Goal: Task Accomplishment & Management: Manage account settings

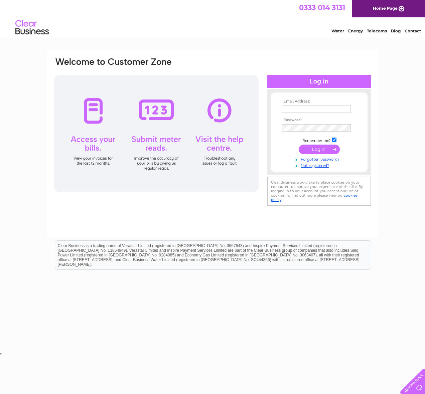
click at [303, 106] on input "text" at bounding box center [316, 109] width 69 height 7
click at [302, 108] on input "text" at bounding box center [317, 110] width 70 height 8
type input "bschhokar@btinternet.com"
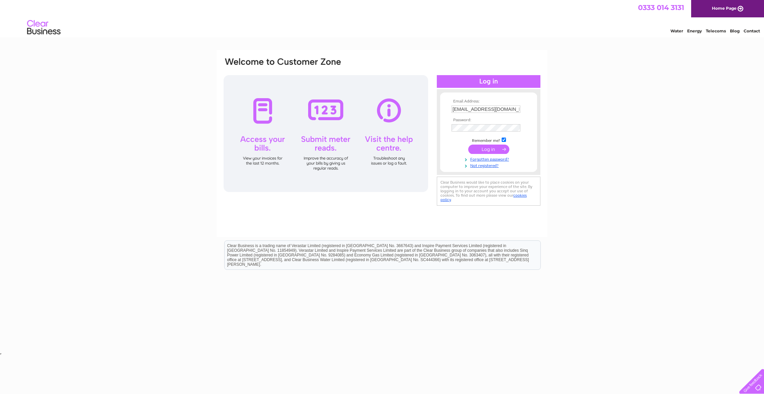
drag, startPoint x: 6, startPoint y: 24, endPoint x: -6, endPoint y: 26, distance: 12.1
click at [0, 26] on html "0333 014 3131 Home Page Water Energy Telecoms Blog Contact" at bounding box center [382, 19] width 764 height 39
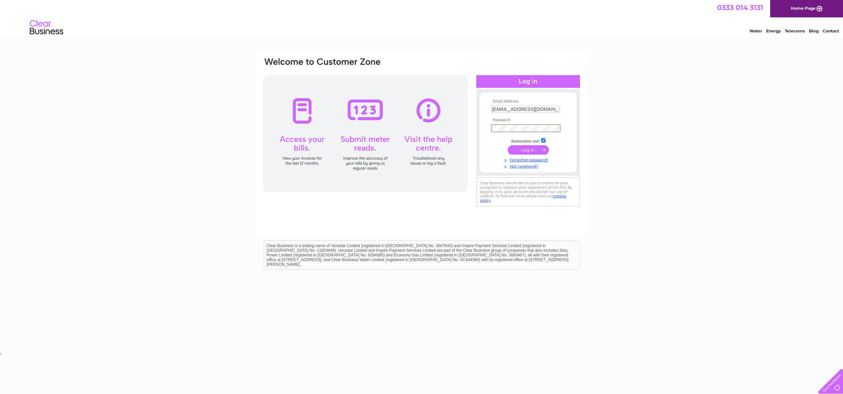
click at [425, 145] on input "submit" at bounding box center [528, 149] width 41 height 9
drag, startPoint x: 594, startPoint y: 126, endPoint x: 537, endPoint y: 147, distance: 60.8
click at [425, 145] on input "submit" at bounding box center [528, 149] width 41 height 9
click at [425, 150] on input "submit" at bounding box center [528, 149] width 41 height 9
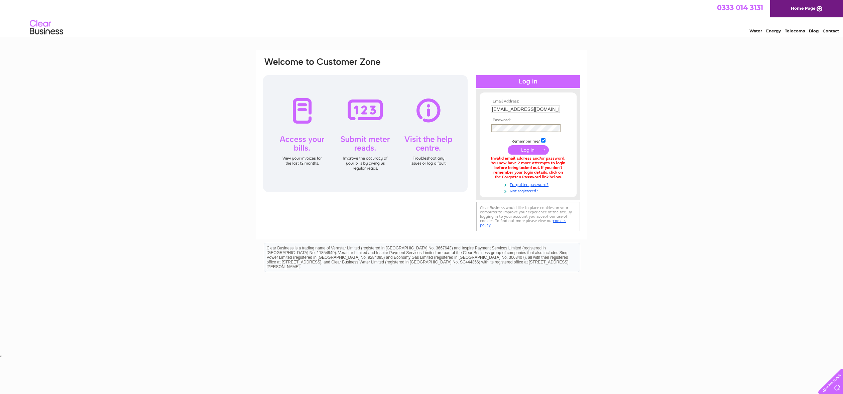
click at [552, 112] on input "[EMAIL_ADDRESS][DOMAIN_NAME]" at bounding box center [525, 109] width 69 height 7
click at [540, 147] on input "submit" at bounding box center [528, 149] width 41 height 9
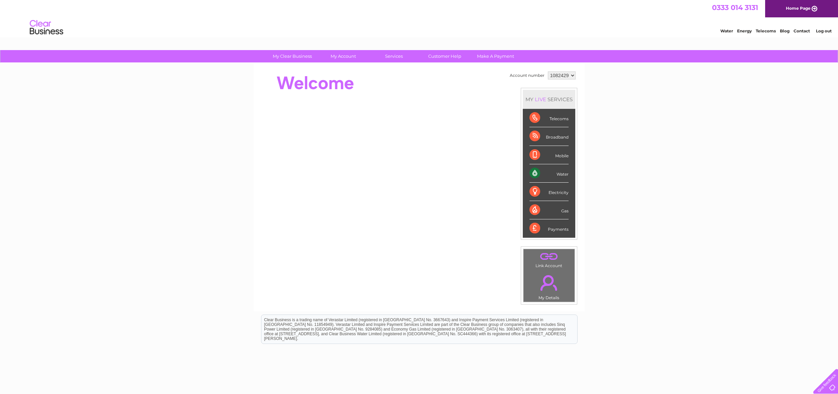
click at [551, 289] on link "." at bounding box center [549, 282] width 48 height 23
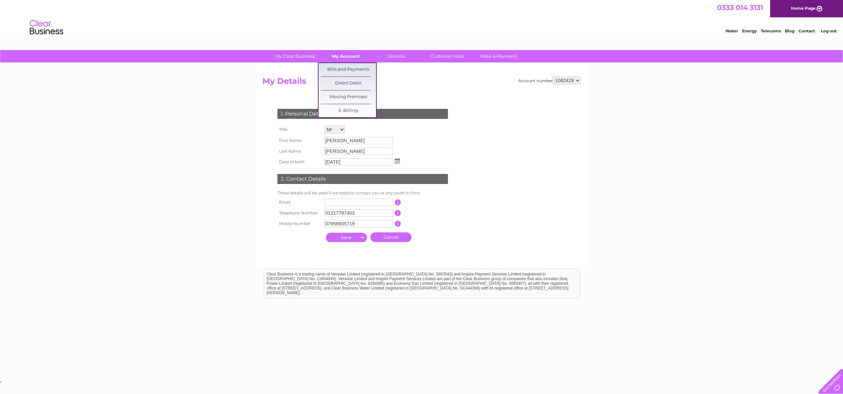
click at [347, 58] on link "My Account" at bounding box center [345, 56] width 55 height 12
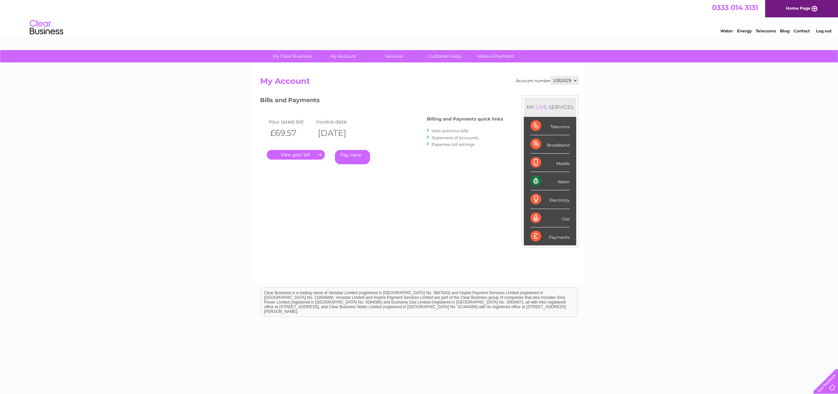
click at [556, 202] on div "Electricity" at bounding box center [550, 200] width 39 height 18
click at [535, 200] on div "Electricity" at bounding box center [550, 200] width 39 height 18
click at [553, 199] on div "Electricity" at bounding box center [550, 200] width 39 height 18
drag, startPoint x: 544, startPoint y: 231, endPoint x: 530, endPoint y: 240, distance: 16.7
click at [540, 233] on div "Payments" at bounding box center [550, 237] width 39 height 18
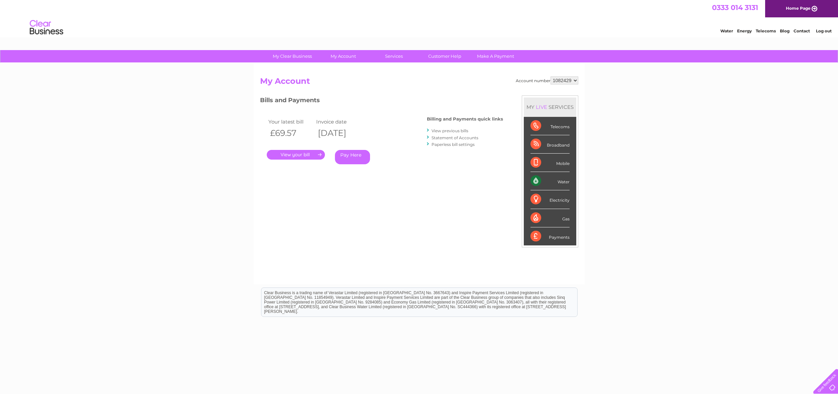
click at [530, 240] on li "Payments" at bounding box center [550, 237] width 52 height 18
click at [538, 185] on div "Water" at bounding box center [550, 181] width 39 height 18
click at [536, 182] on div "Water" at bounding box center [550, 181] width 39 height 18
click at [551, 181] on div "Water" at bounding box center [550, 181] width 39 height 18
click at [558, 181] on div "Water" at bounding box center [550, 181] width 39 height 18
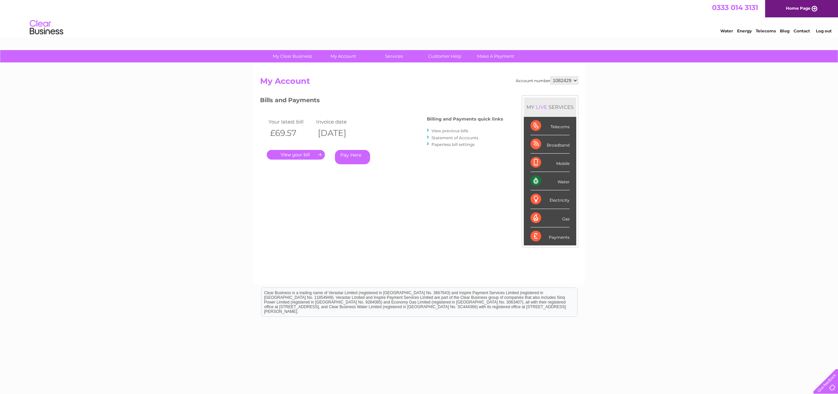
drag, startPoint x: 558, startPoint y: 162, endPoint x: 553, endPoint y: 147, distance: 15.5
click at [558, 161] on div "Mobile" at bounding box center [550, 163] width 39 height 18
click at [553, 131] on div "Telecoms" at bounding box center [550, 126] width 39 height 18
click at [554, 123] on div "Telecoms" at bounding box center [550, 126] width 39 height 18
drag, startPoint x: 554, startPoint y: 166, endPoint x: 556, endPoint y: 177, distance: 10.9
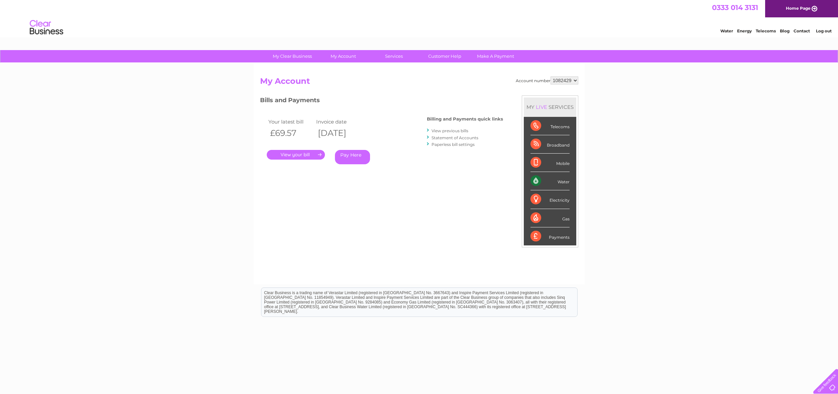
click at [554, 166] on div "Mobile" at bounding box center [550, 163] width 39 height 18
drag, startPoint x: 557, startPoint y: 186, endPoint x: 557, endPoint y: 196, distance: 9.7
click at [557, 193] on ul "Telecoms Broadband Mobile Water Electricity Gas Payments" at bounding box center [550, 181] width 52 height 129
click at [547, 205] on div "Electricity" at bounding box center [550, 200] width 39 height 18
click at [534, 200] on div "Electricity" at bounding box center [550, 200] width 39 height 18
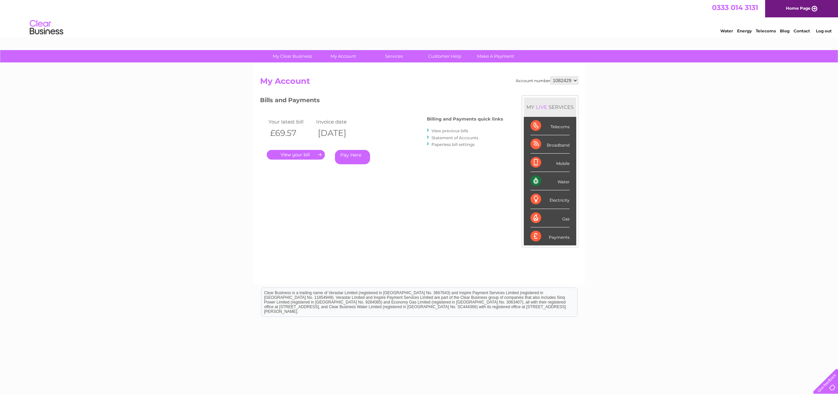
click at [510, 179] on div "Account number 1082429 My Account MY LIVE SERVICES Telecoms Broadband Mobile Wa…" at bounding box center [419, 177] width 318 height 201
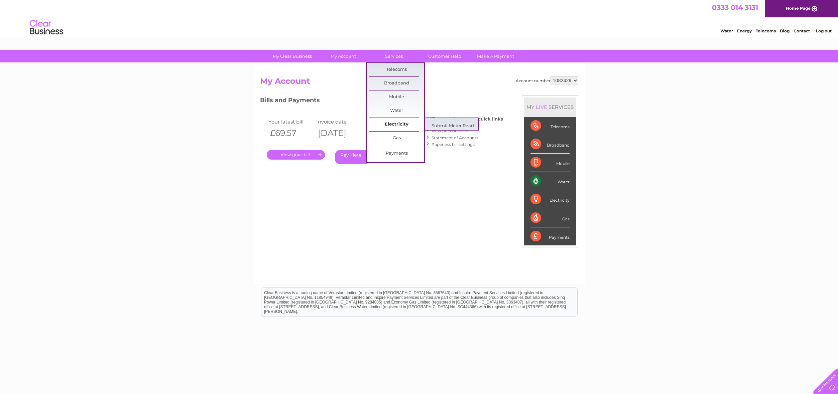
click at [405, 124] on link "Electricity" at bounding box center [396, 124] width 55 height 13
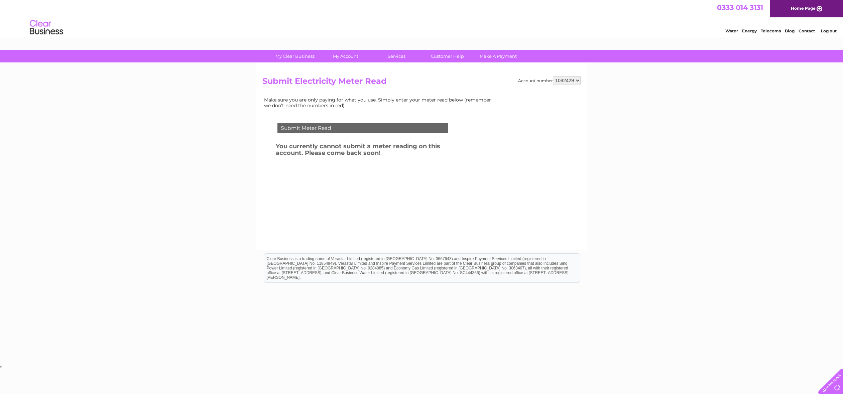
click at [561, 79] on select "1082429" at bounding box center [567, 81] width 28 height 8
click at [476, 79] on h2 "Submit Electricity Meter Read" at bounding box center [421, 83] width 318 height 13
click at [294, 84] on link "My Details" at bounding box center [297, 83] width 55 height 13
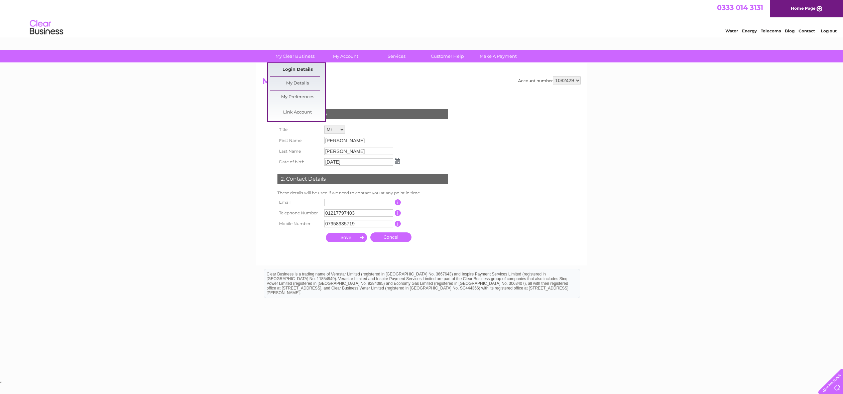
click at [281, 66] on link "Login Details" at bounding box center [297, 69] width 55 height 13
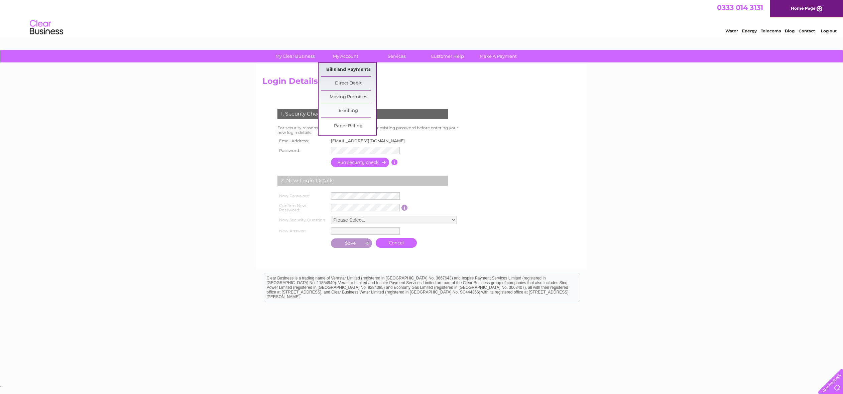
click at [343, 71] on link "Bills and Payments" at bounding box center [348, 69] width 55 height 13
click at [344, 68] on link "Bills and Payments" at bounding box center [348, 69] width 55 height 13
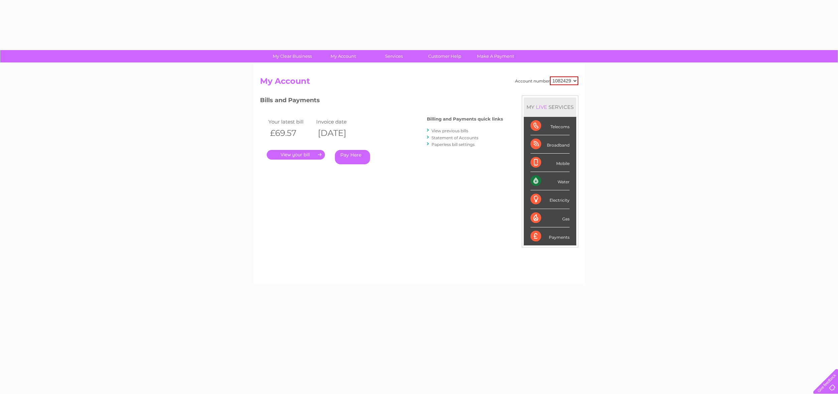
click at [303, 157] on link "." at bounding box center [296, 155] width 58 height 10
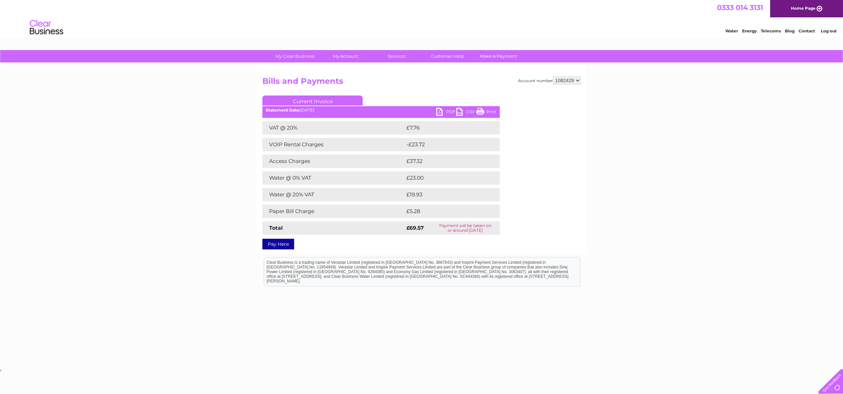
click at [446, 110] on link "PDF" at bounding box center [446, 113] width 20 height 10
click at [227, 58] on div "My Clear Business Login Details My Details My Preferences Link Account My Accou…" at bounding box center [421, 56] width 843 height 13
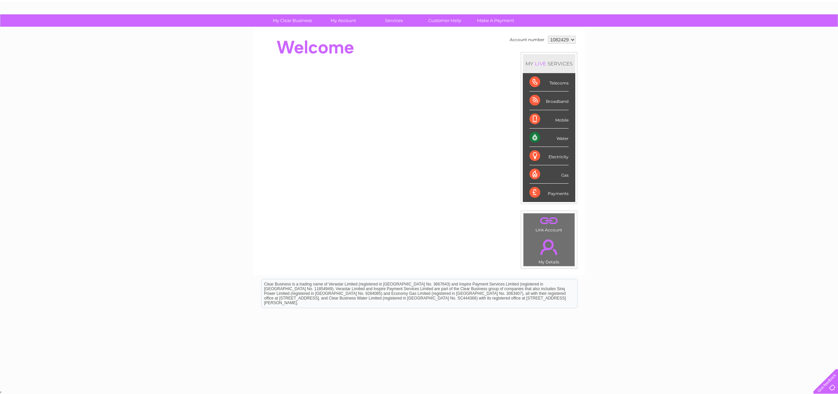
scroll to position [36, 0]
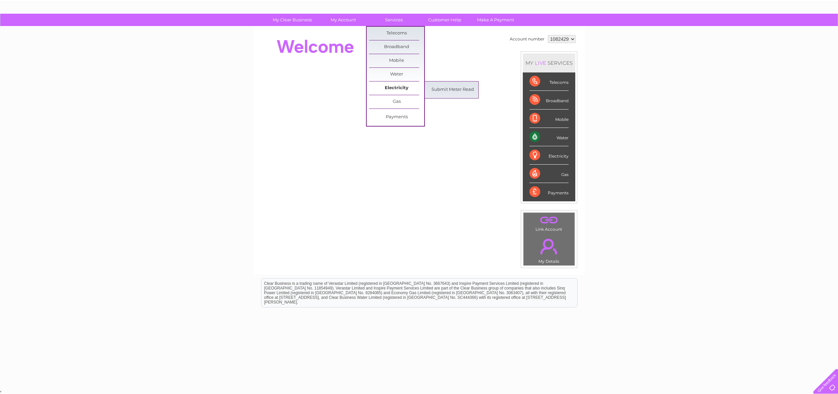
click at [397, 87] on link "Electricity" at bounding box center [396, 88] width 55 height 13
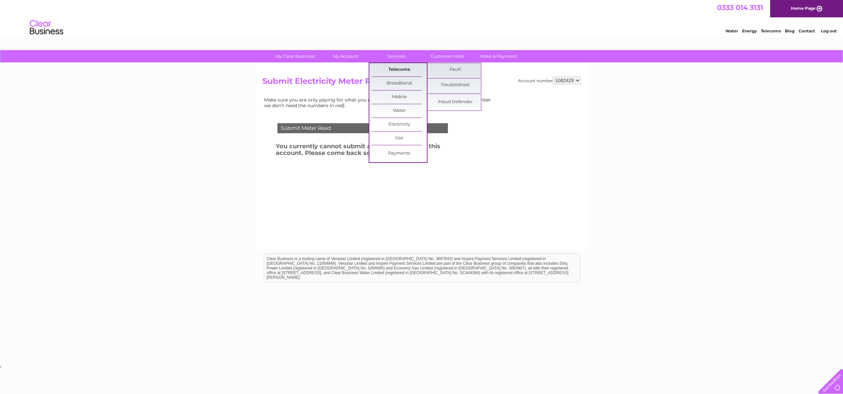
click at [395, 70] on link "Telecoms" at bounding box center [399, 69] width 55 height 13
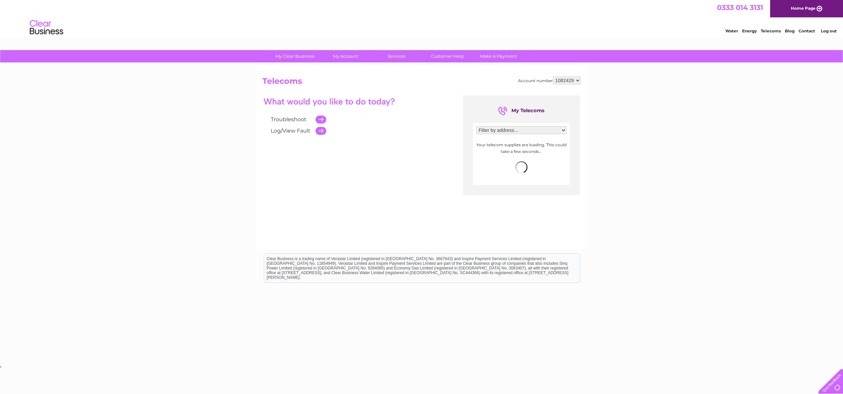
click at [489, 128] on select "Filter by address... Sandhu Convenience Store, Birmingham, West Midlands, B37 5…" at bounding box center [521, 130] width 90 height 8
select select "2174260"
click at [476, 126] on select "Filter by address... Sandhu Convenience Store, Birmingham, West Midlands, B37 5…" at bounding box center [521, 130] width 90 height 8
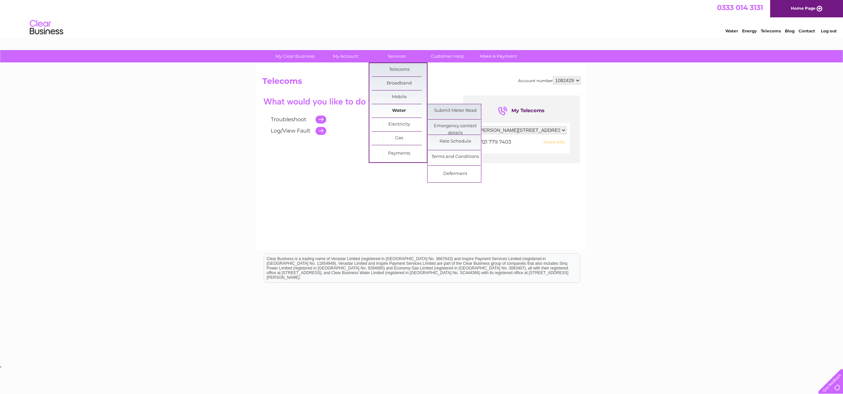
click at [403, 111] on link "Water" at bounding box center [399, 110] width 55 height 13
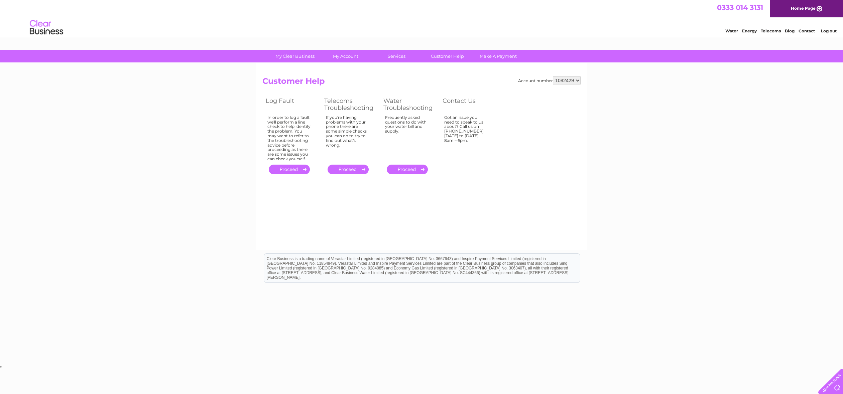
click at [577, 83] on select "1082429" at bounding box center [567, 81] width 28 height 8
click at [577, 80] on select "1082429" at bounding box center [567, 81] width 28 height 8
click at [519, 139] on div "Account number 1082429 Customer Help Log Fault Telecoms Troubleshooting Water T…" at bounding box center [421, 127] width 318 height 100
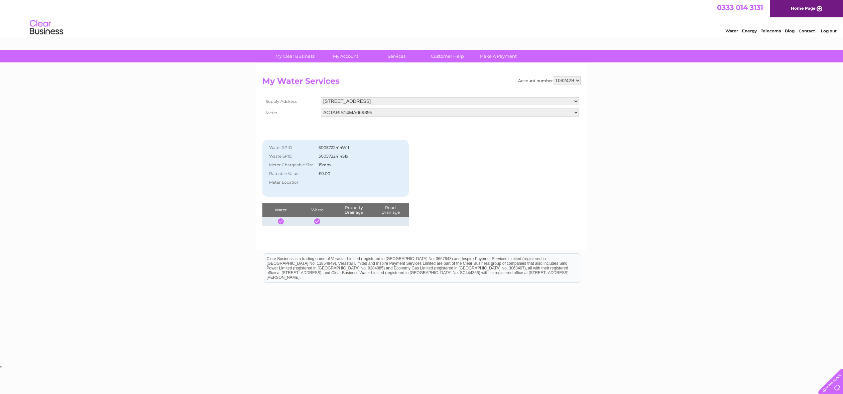
click at [335, 101] on select "[STREET_ADDRESS]" at bounding box center [450, 101] width 258 height 8
click at [335, 101] on select "[STREET_ADDRESS]" at bounding box center [450, 101] width 258 height 9
click at [338, 112] on select "ACTARIS14MA069395" at bounding box center [450, 113] width 258 height 8
click at [338, 112] on select "ACTARIS14MA069395" at bounding box center [450, 113] width 258 height 9
click at [372, 89] on h2 "My Water Services" at bounding box center [421, 83] width 318 height 13
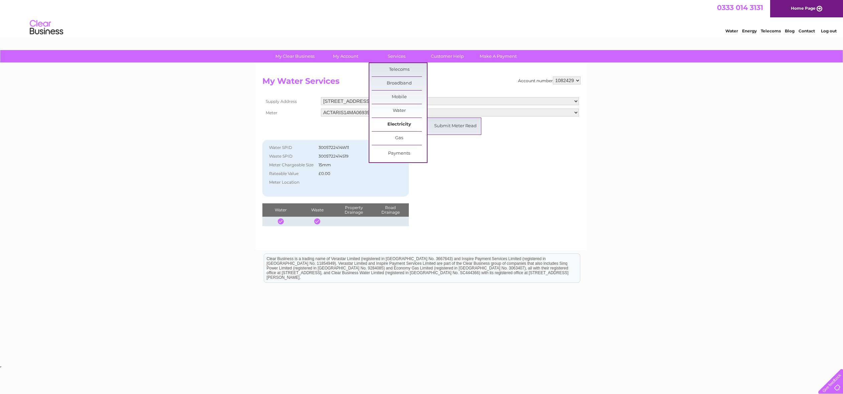
click at [402, 125] on link "Electricity" at bounding box center [399, 124] width 55 height 13
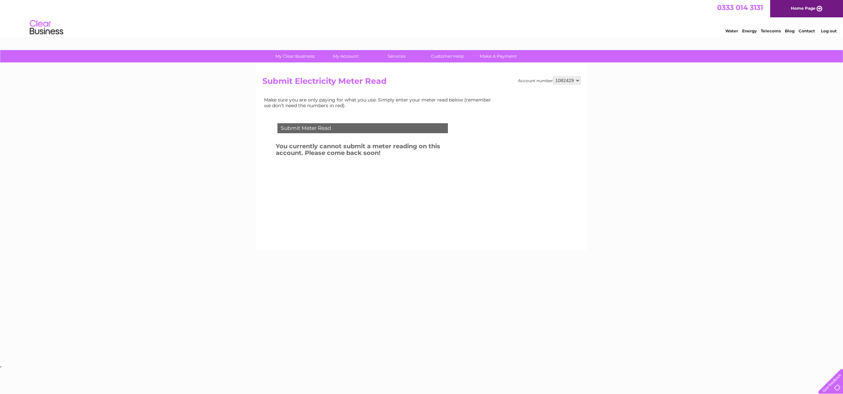
click at [453, 127] on div "Submit Meter Read You currently cannot submit a meter reading on this account. …" at bounding box center [363, 160] width 203 height 87
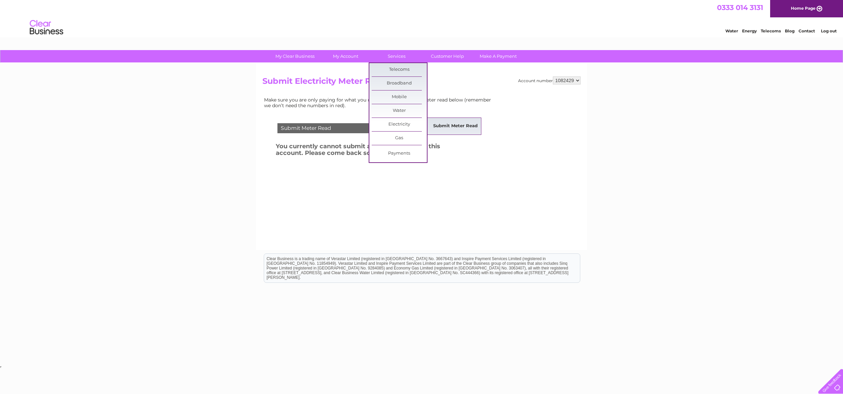
click at [447, 124] on link "Submit Meter Read" at bounding box center [455, 126] width 55 height 13
drag, startPoint x: 441, startPoint y: 119, endPoint x: 437, endPoint y: 118, distance: 3.8
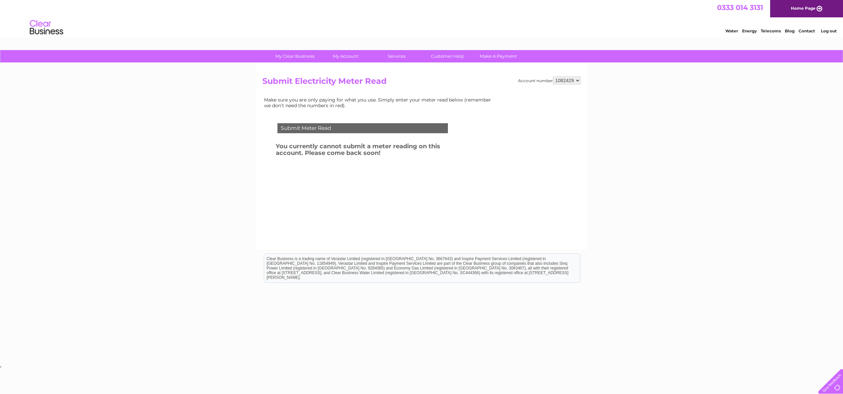
drag, startPoint x: 0, startPoint y: 0, endPoint x: 255, endPoint y: 122, distance: 283.2
click at [255, 122] on div "My Clear Business Login Details My Details My Preferences Link Account My Accou…" at bounding box center [421, 207] width 843 height 315
click at [578, 77] on select "1082429" at bounding box center [567, 81] width 28 height 8
click at [575, 78] on select "1082429" at bounding box center [567, 81] width 28 height 8
click at [574, 81] on select "1082429" at bounding box center [567, 81] width 28 height 8
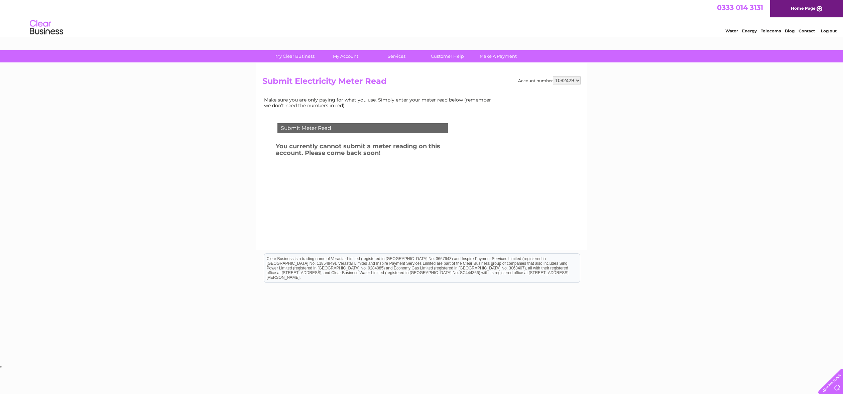
click at [574, 80] on select "1082429" at bounding box center [567, 81] width 28 height 8
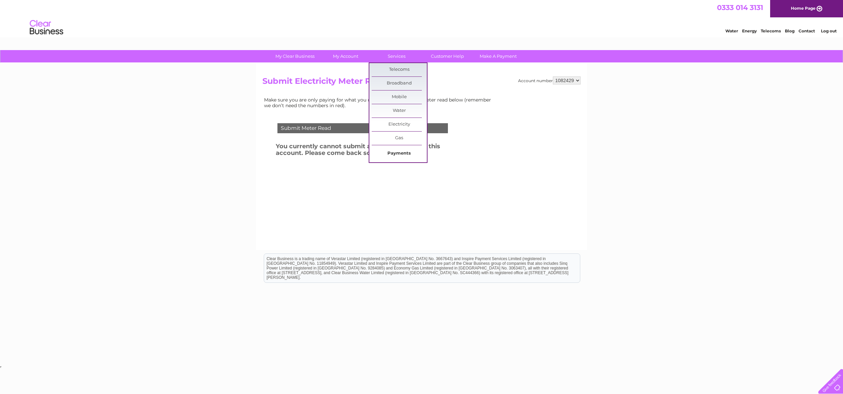
click at [400, 148] on link "Payments" at bounding box center [399, 153] width 55 height 13
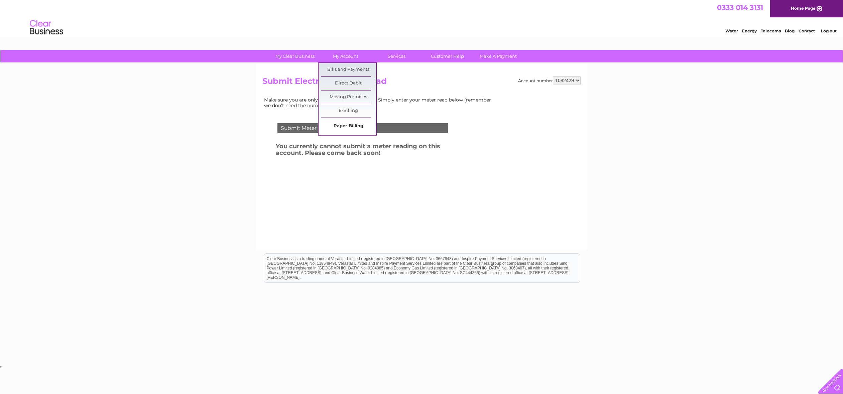
click at [345, 127] on link "Paper Billing" at bounding box center [348, 126] width 55 height 13
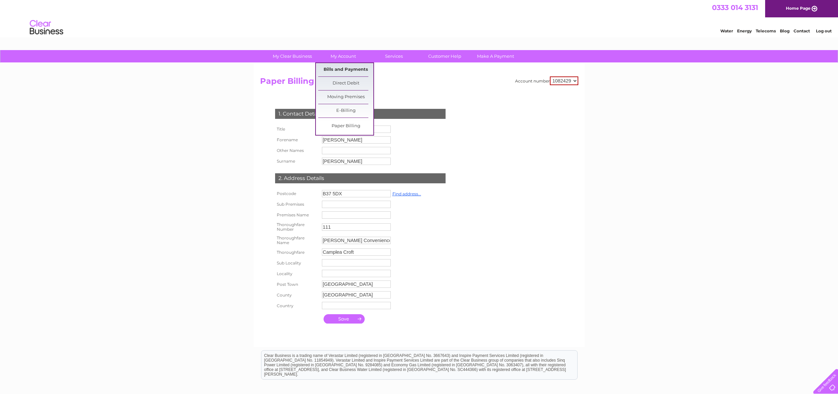
click at [341, 68] on link "Bills and Payments" at bounding box center [345, 69] width 55 height 13
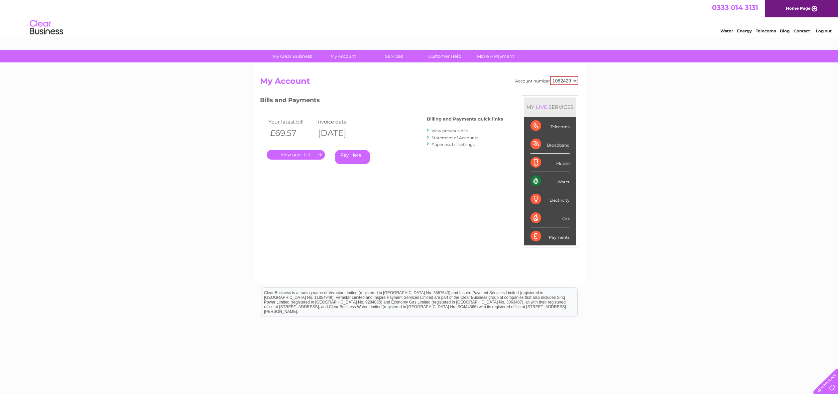
click at [576, 83] on select "1082429" at bounding box center [564, 81] width 28 height 9
click at [572, 83] on select "1082429" at bounding box center [564, 81] width 28 height 9
click at [598, 107] on div "My Clear Business Login Details My Details My Preferences Link Account My Accou…" at bounding box center [419, 224] width 838 height 349
click at [745, 33] on link "Energy" at bounding box center [744, 30] width 15 height 5
